Goal: Task Accomplishment & Management: Manage account settings

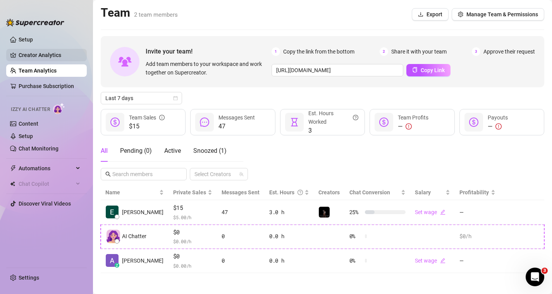
click at [40, 52] on link "Creator Analytics" at bounding box center [50, 55] width 62 height 12
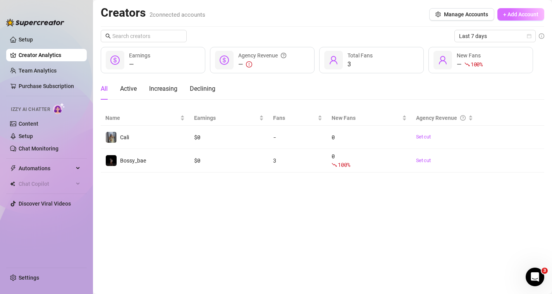
click at [522, 15] on span "+ Add Account" at bounding box center [520, 14] width 35 height 6
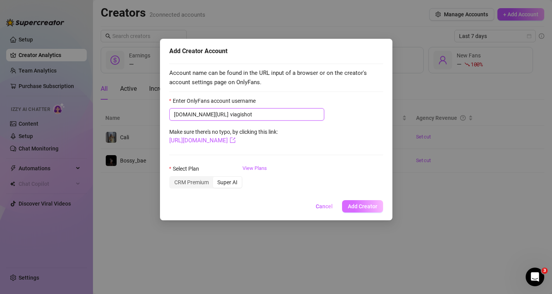
type input "viagishot"
click at [368, 205] on span "Add Creator" at bounding box center [362, 206] width 29 height 6
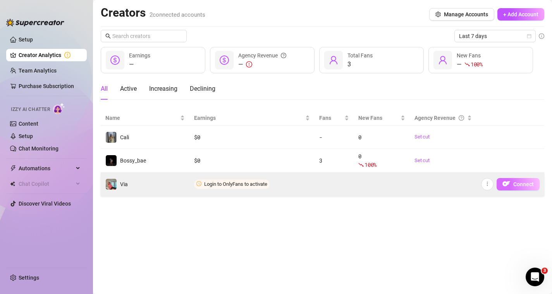
click at [532, 185] on span "Connect" at bounding box center [523, 184] width 21 height 6
